Goal: Information Seeking & Learning: Find contact information

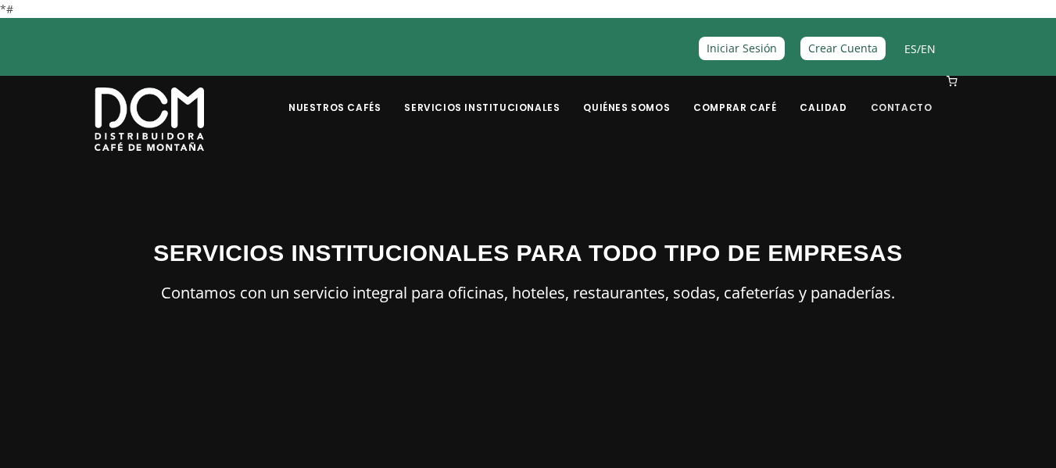
click at [906, 103] on link "Contacto" at bounding box center [902, 95] width 81 height 37
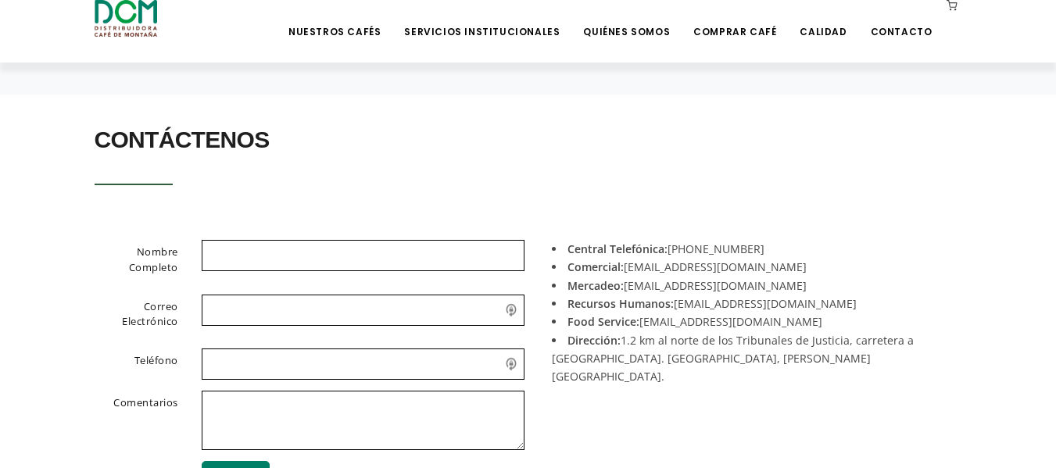
scroll to position [377, 0]
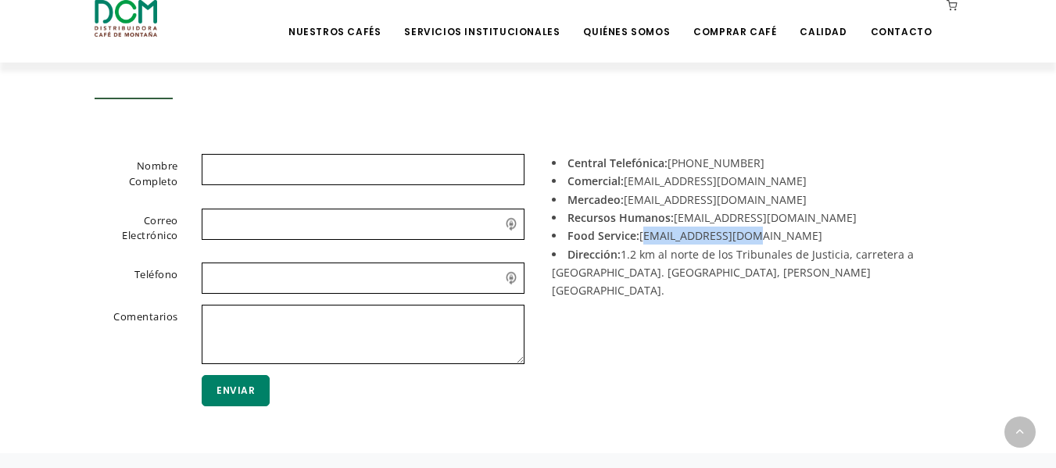
drag, startPoint x: 756, startPoint y: 237, endPoint x: 639, endPoint y: 239, distance: 117.3
click at [639, 239] on li "Food Service: foodservice@dcm.cr" at bounding box center [751, 236] width 399 height 18
copy li "foodservice@dcm.cr"
drag, startPoint x: 744, startPoint y: 198, endPoint x: 628, endPoint y: 200, distance: 115.7
click at [628, 200] on li "Mercadeo: mercadeo@dcm.cr" at bounding box center [751, 200] width 399 height 18
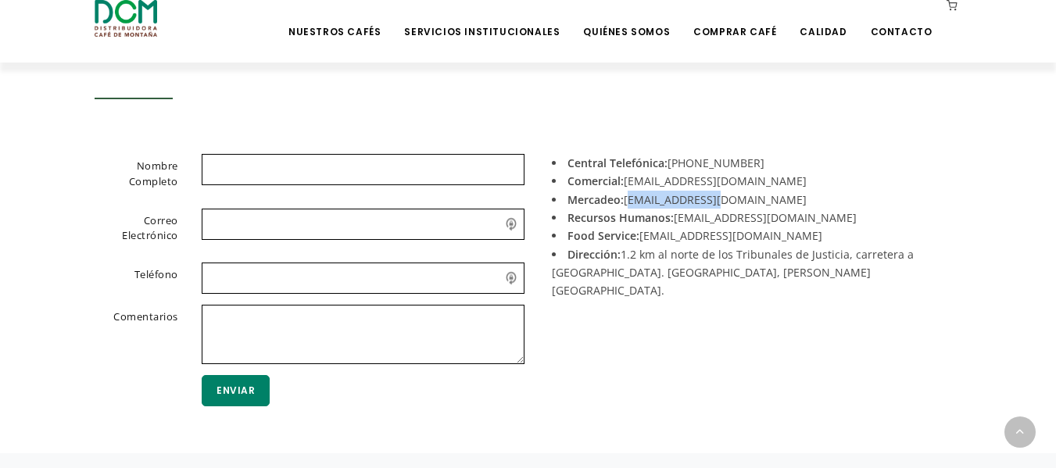
copy li "mercadeo@dcm.cr"
drag, startPoint x: 732, startPoint y: 181, endPoint x: 628, endPoint y: 174, distance: 104.2
click at [628, 174] on li "Comercial: acomercial@dcm.cr" at bounding box center [751, 181] width 399 height 18
copy li "acomercial@dcm.cr"
